Goal: Task Accomplishment & Management: Complete application form

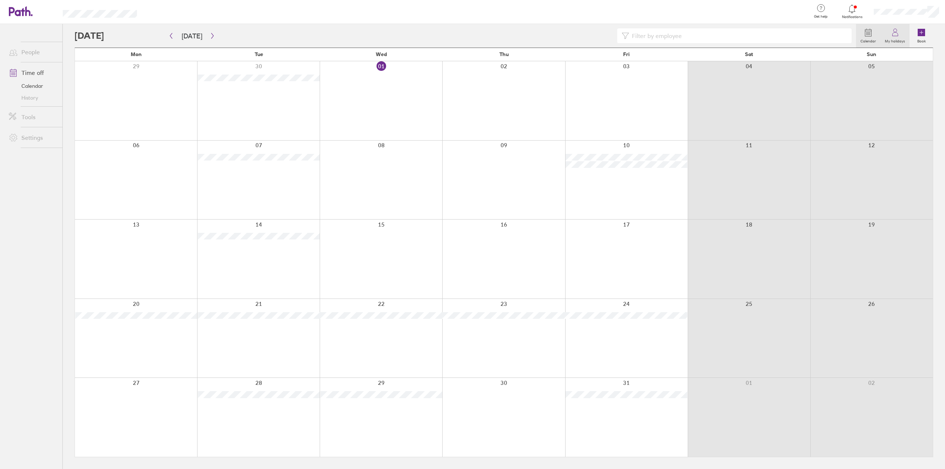
click at [907, 34] on link "My holidays" at bounding box center [895, 36] width 29 height 24
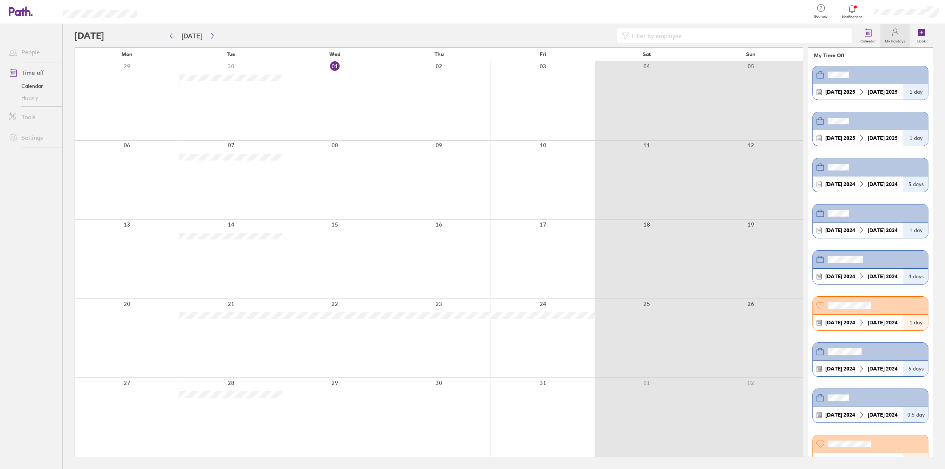
scroll to position [185, 0]
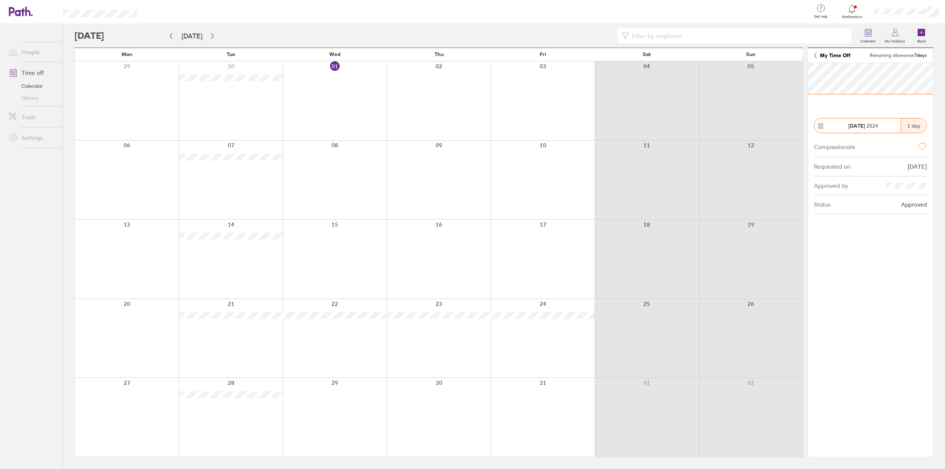
click at [817, 56] on link "My Time Off" at bounding box center [832, 55] width 37 height 6
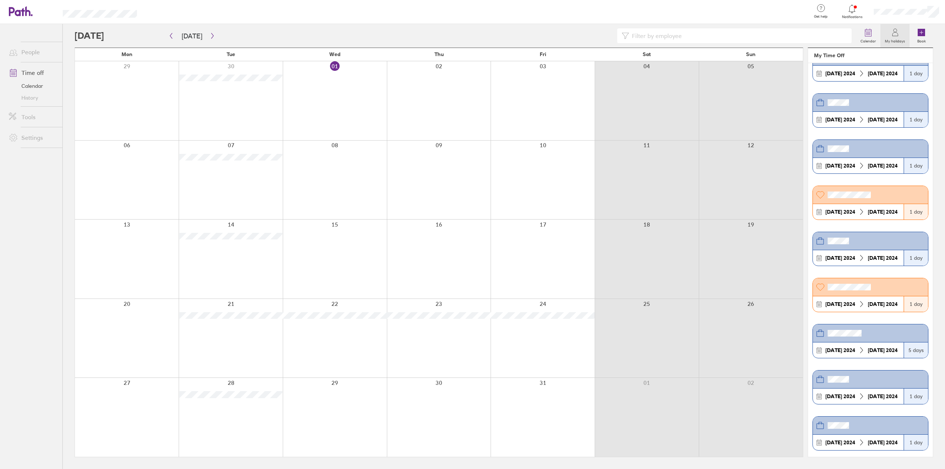
scroll to position [1330, 0]
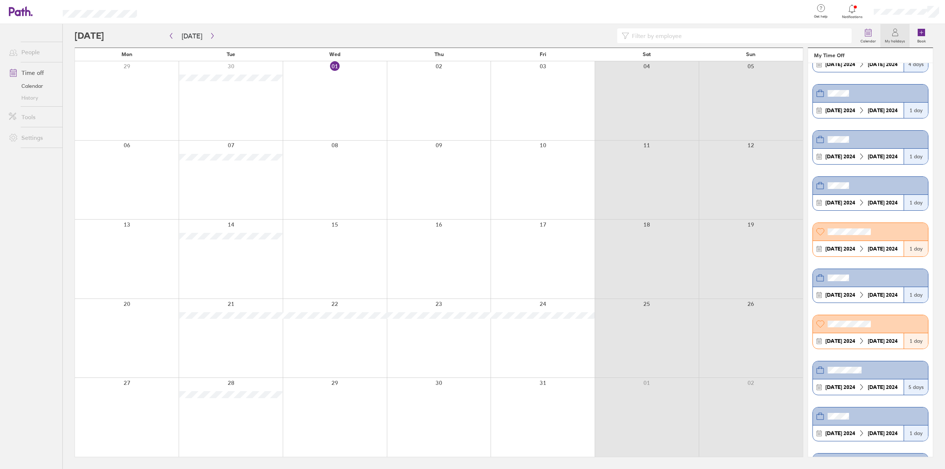
click at [880, 315] on header at bounding box center [870, 324] width 115 height 18
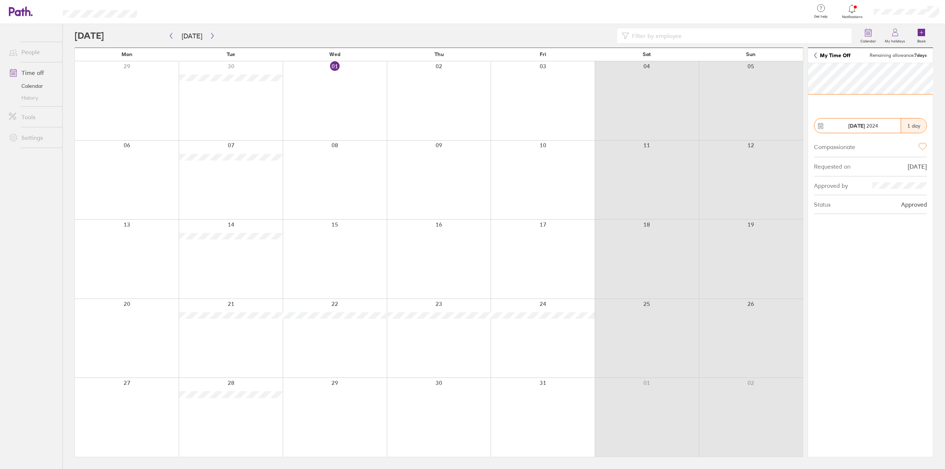
click at [817, 57] on icon at bounding box center [815, 55] width 3 height 6
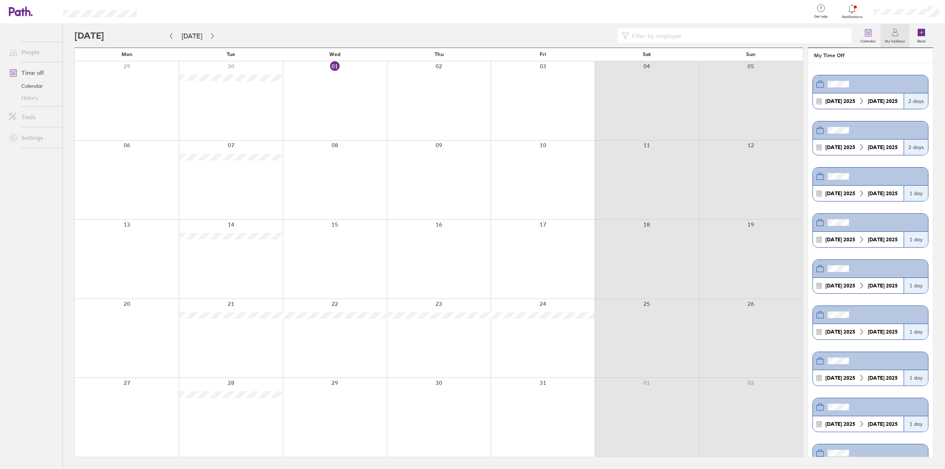
click at [900, 37] on label "My holidays" at bounding box center [895, 40] width 29 height 7
click at [898, 7] on div at bounding box center [906, 12] width 77 height 24
click at [895, 28] on link "My profile" at bounding box center [909, 33] width 74 height 19
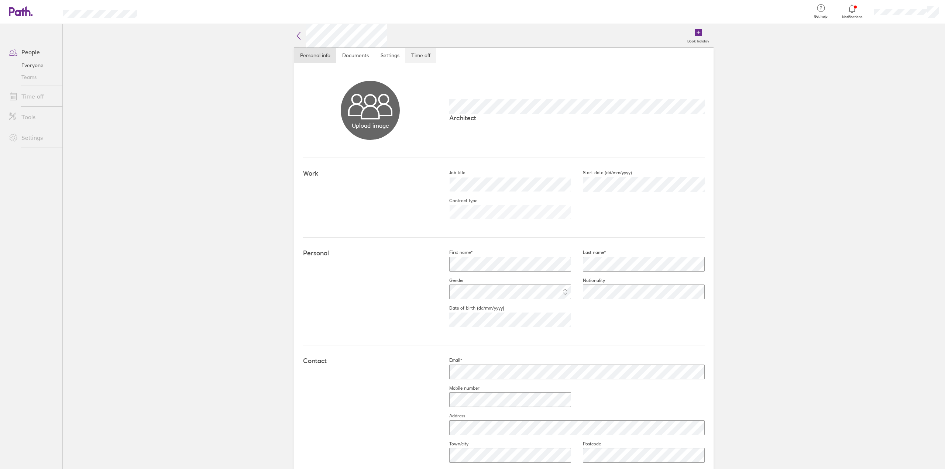
click at [416, 51] on link "Time off" at bounding box center [421, 55] width 31 height 15
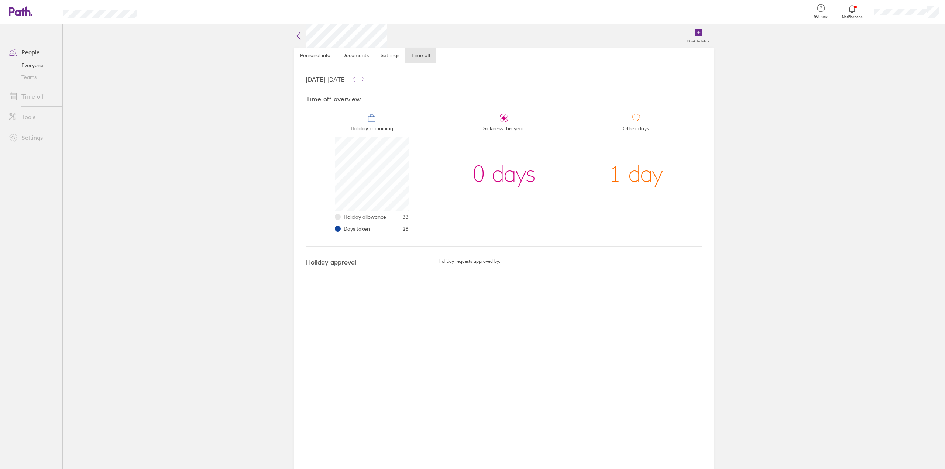
scroll to position [74, 74]
click at [895, 30] on link "My profile" at bounding box center [909, 33] width 74 height 19
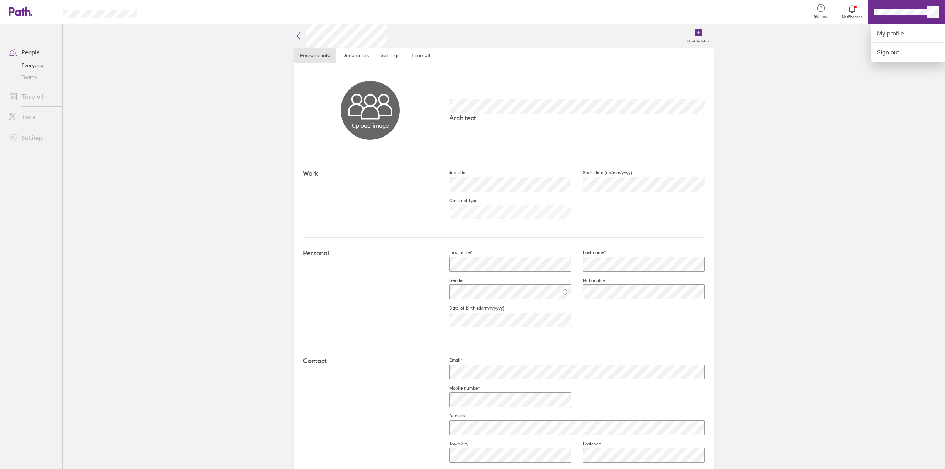
click at [34, 50] on div at bounding box center [472, 234] width 945 height 469
click at [434, 54] on nav "Personal info Documents Settings Time off" at bounding box center [504, 56] width 420 height 16
click at [426, 54] on link "Time off" at bounding box center [421, 55] width 31 height 15
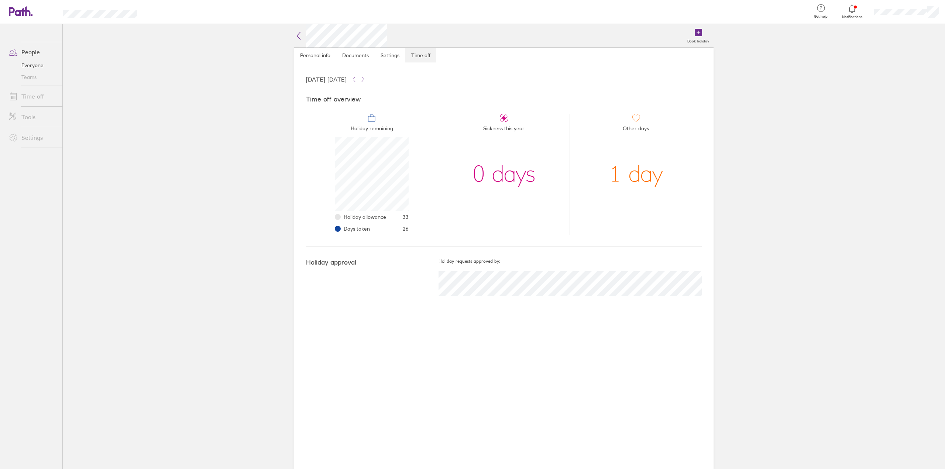
scroll to position [74, 74]
click at [299, 34] on icon at bounding box center [298, 35] width 3 height 7
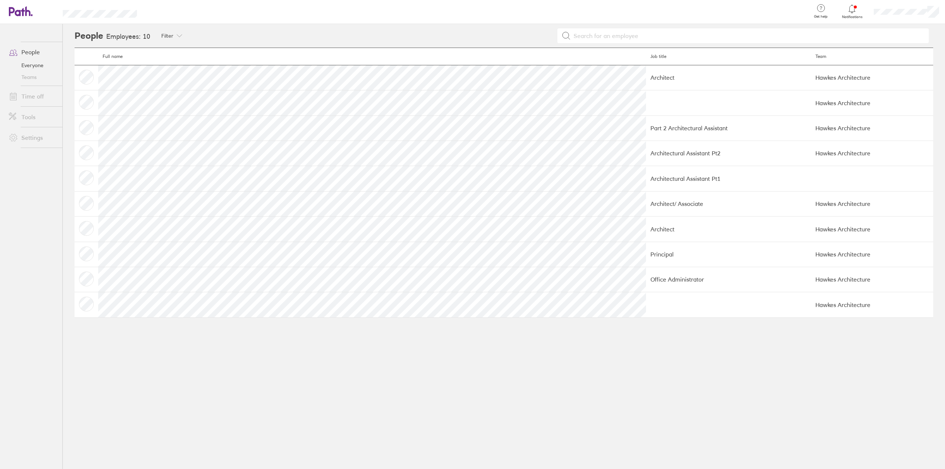
click at [913, 6] on div at bounding box center [906, 12] width 77 height 24
click at [905, 37] on link "My profile" at bounding box center [909, 33] width 74 height 19
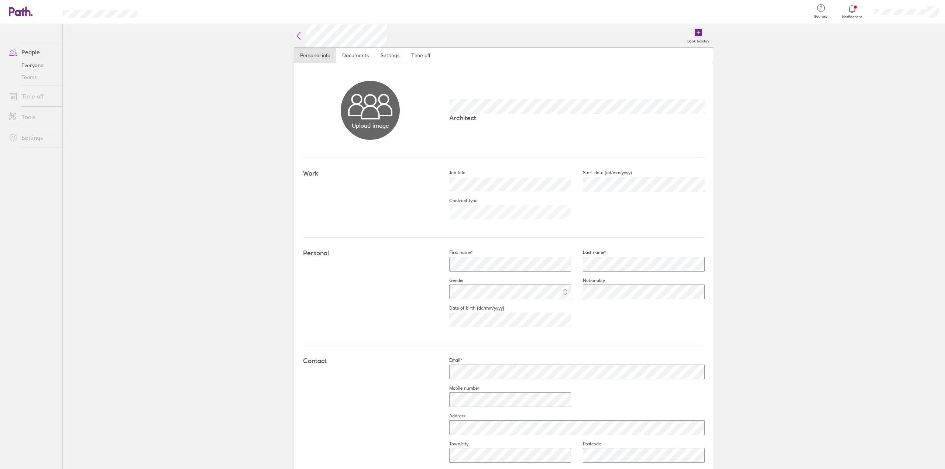
click at [32, 51] on link "People" at bounding box center [32, 52] width 59 height 15
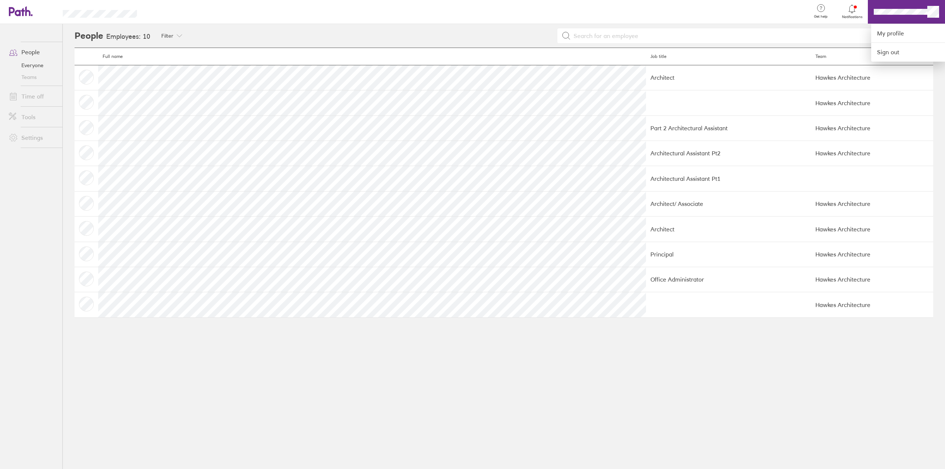
click at [895, 9] on div at bounding box center [472, 234] width 945 height 469
click at [32, 54] on link "People" at bounding box center [32, 52] width 59 height 15
click at [37, 64] on link "Everyone" at bounding box center [32, 65] width 59 height 12
click at [28, 96] on link "Time off" at bounding box center [32, 96] width 59 height 15
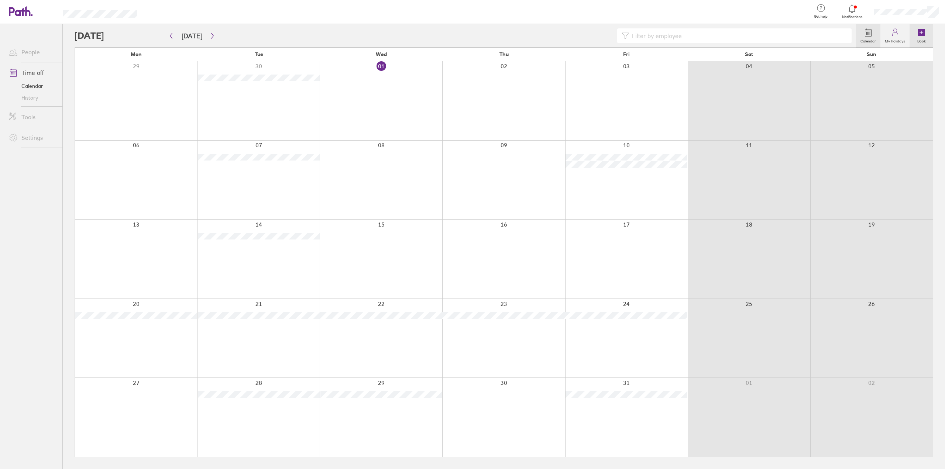
click at [929, 37] on label "Book" at bounding box center [921, 40] width 17 height 7
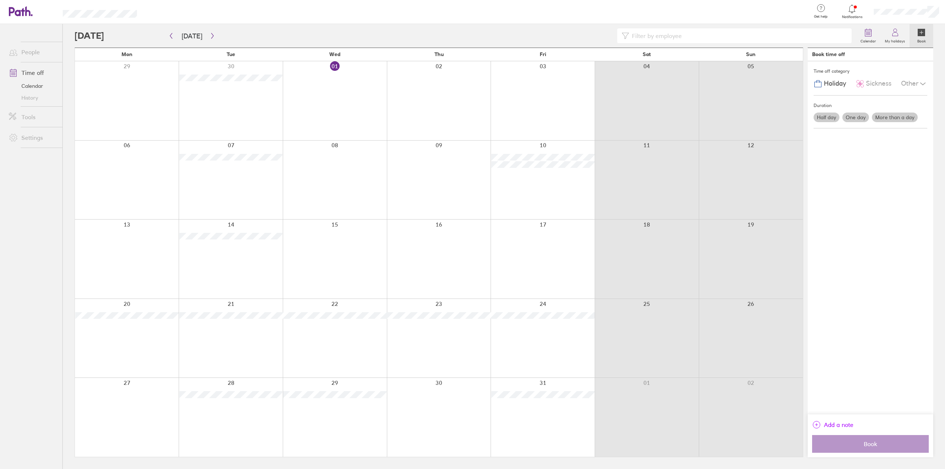
click at [849, 423] on span "Add a note" at bounding box center [839, 425] width 30 height 12
click at [925, 68] on icon at bounding box center [926, 69] width 5 height 4
click at [838, 80] on span "Holiday" at bounding box center [835, 84] width 22 height 8
click at [829, 117] on label "Half day" at bounding box center [827, 118] width 26 height 10
click at [0, 0] on input "Half day" at bounding box center [0, 0] width 0 height 0
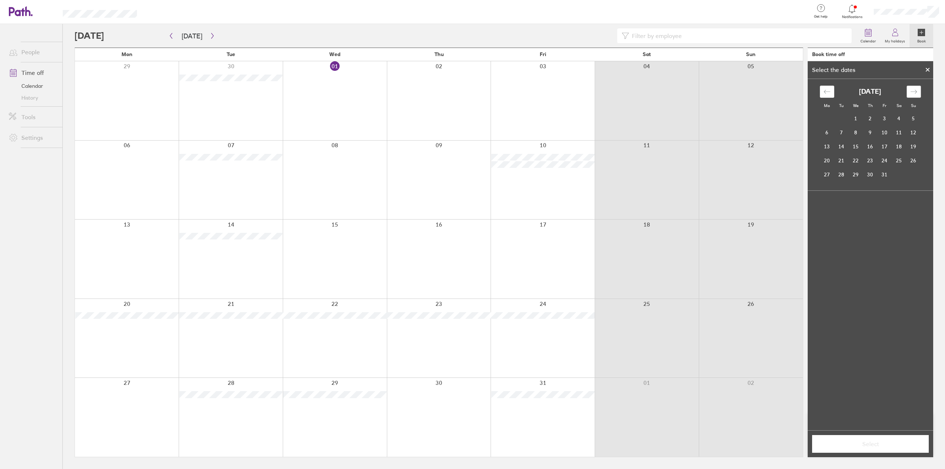
click at [919, 94] on div "Move forward to switch to the next month." at bounding box center [914, 92] width 14 height 12
click at [886, 130] on td "7" at bounding box center [885, 133] width 14 height 14
click at [885, 239] on label "Afternoon" at bounding box center [885, 240] width 30 height 9
click at [0, 0] on input "Afternoon" at bounding box center [0, 0] width 0 height 0
click at [878, 443] on span "Select" at bounding box center [871, 444] width 106 height 7
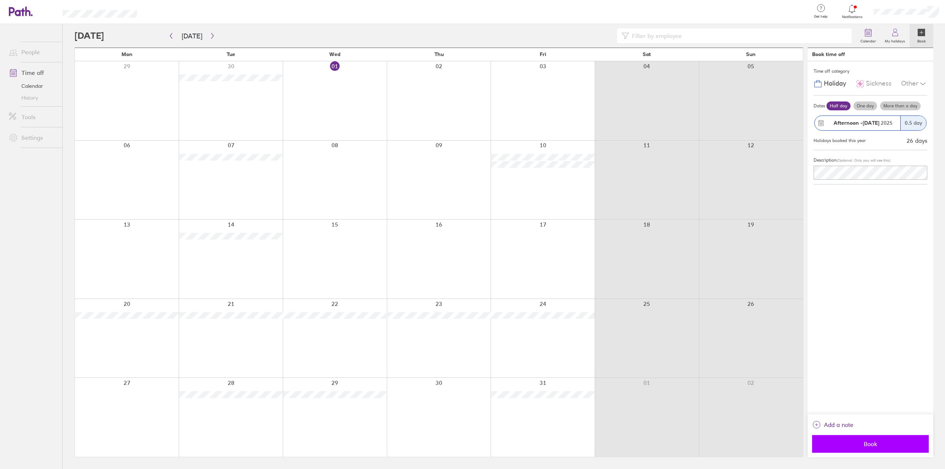
click at [894, 448] on button "Book" at bounding box center [871, 444] width 117 height 18
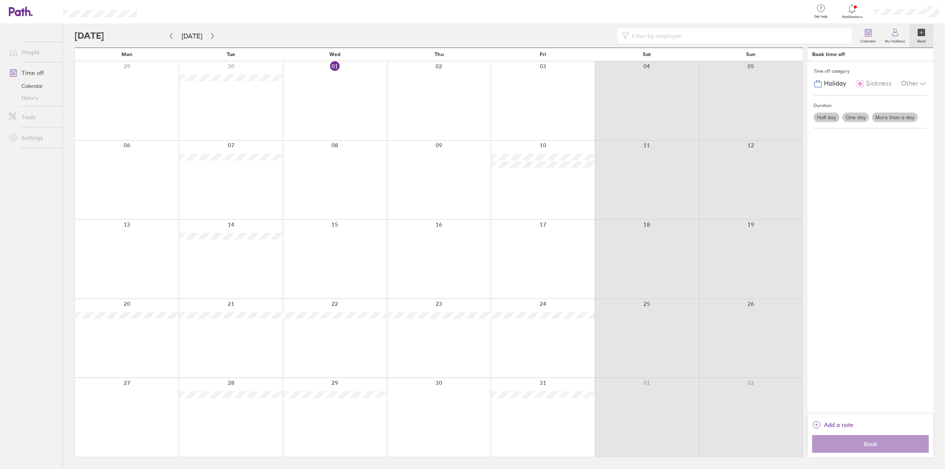
click at [524, 184] on div at bounding box center [543, 180] width 104 height 79
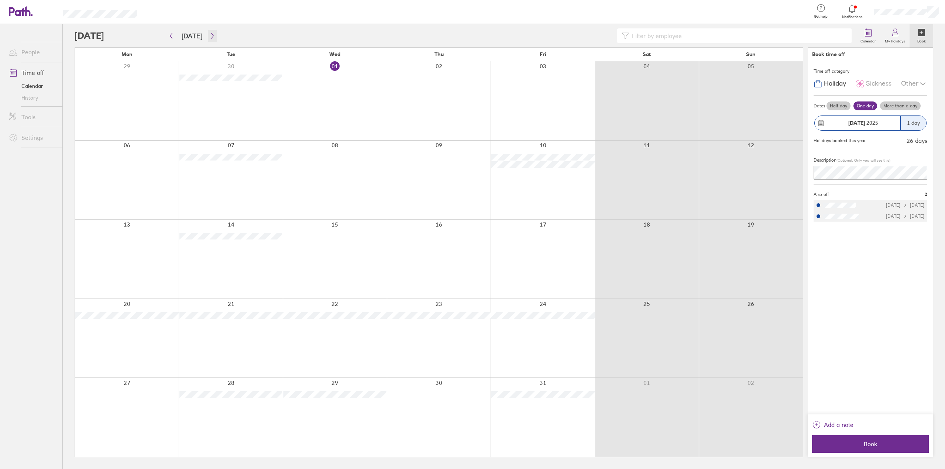
click at [211, 37] on icon "button" at bounding box center [213, 36] width 6 height 6
click at [211, 36] on icon "button" at bounding box center [212, 36] width 2 height 6
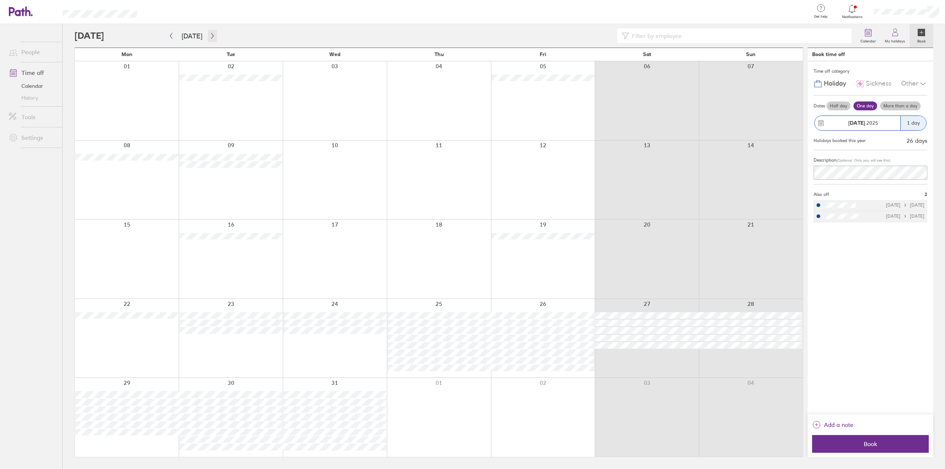
click at [214, 35] on button "button" at bounding box center [212, 36] width 9 height 12
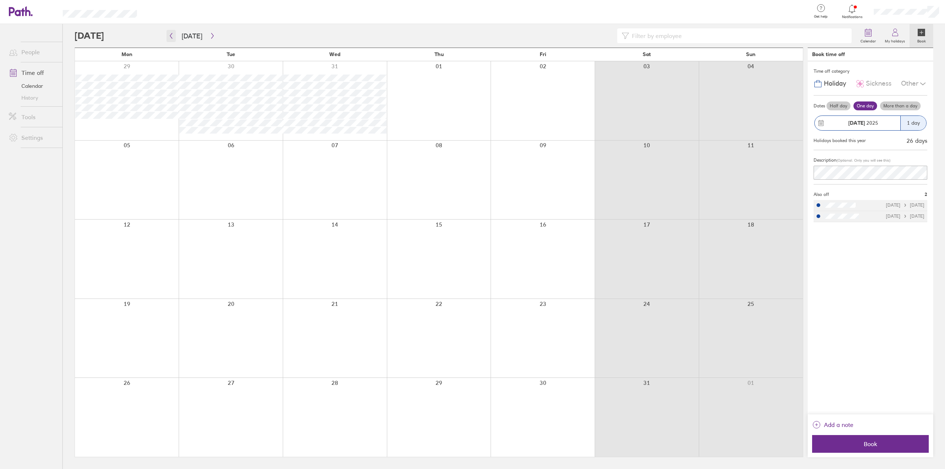
click at [171, 34] on icon "button" at bounding box center [171, 36] width 2 height 6
